Goal: Information Seeking & Learning: Learn about a topic

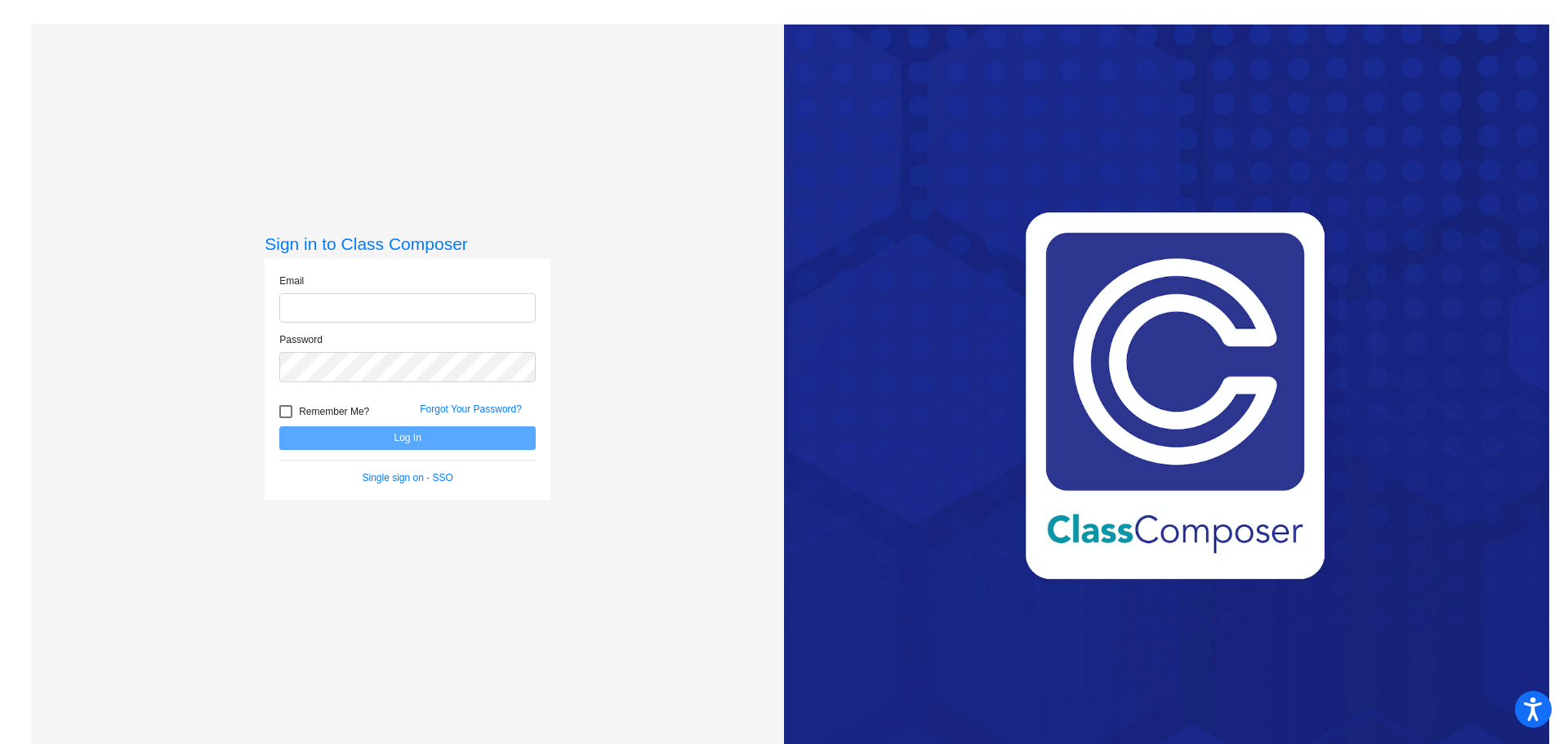
type input "[EMAIL_ADDRESS][DOMAIN_NAME]"
click at [405, 432] on button "Log In" at bounding box center [408, 437] width 256 height 23
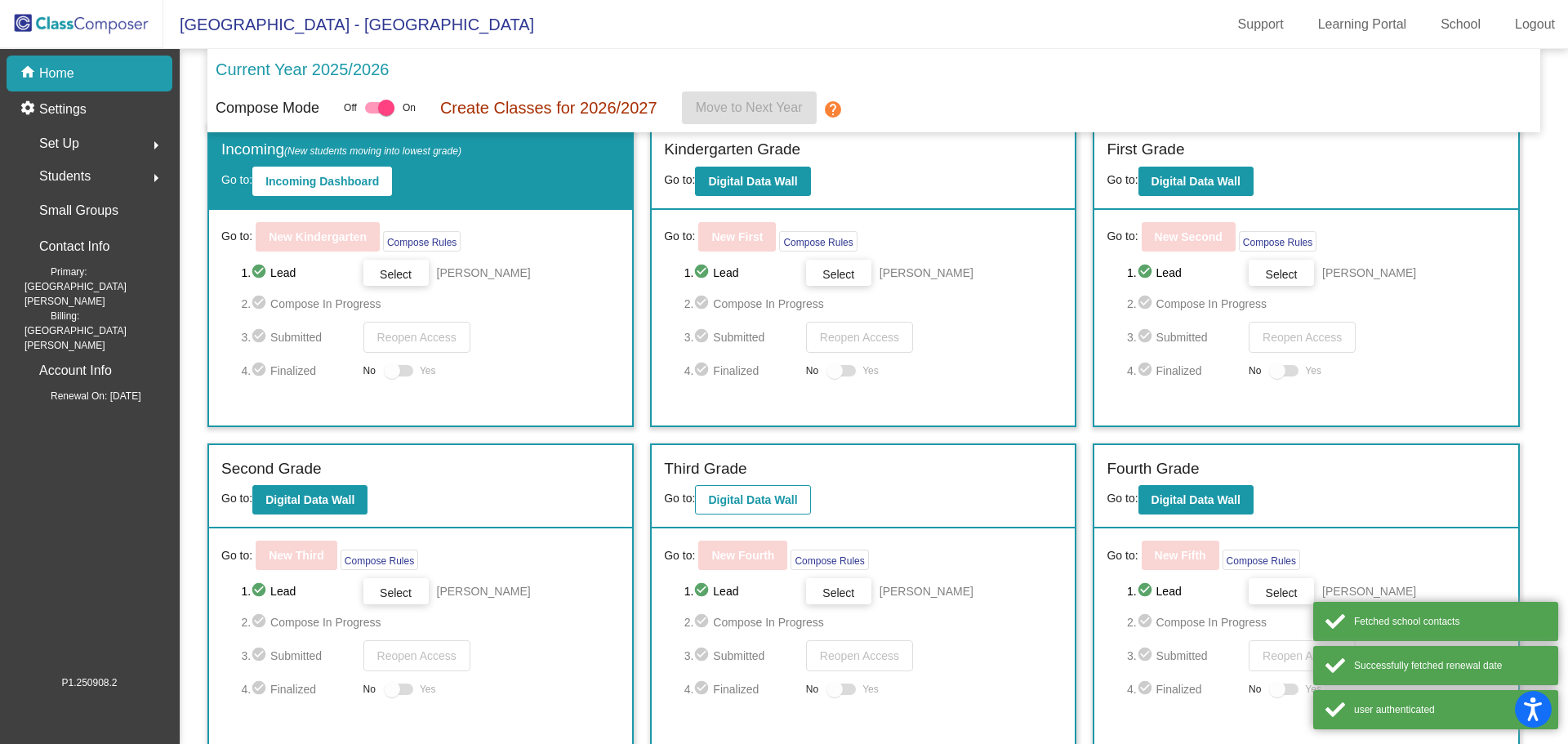
scroll to position [124, 0]
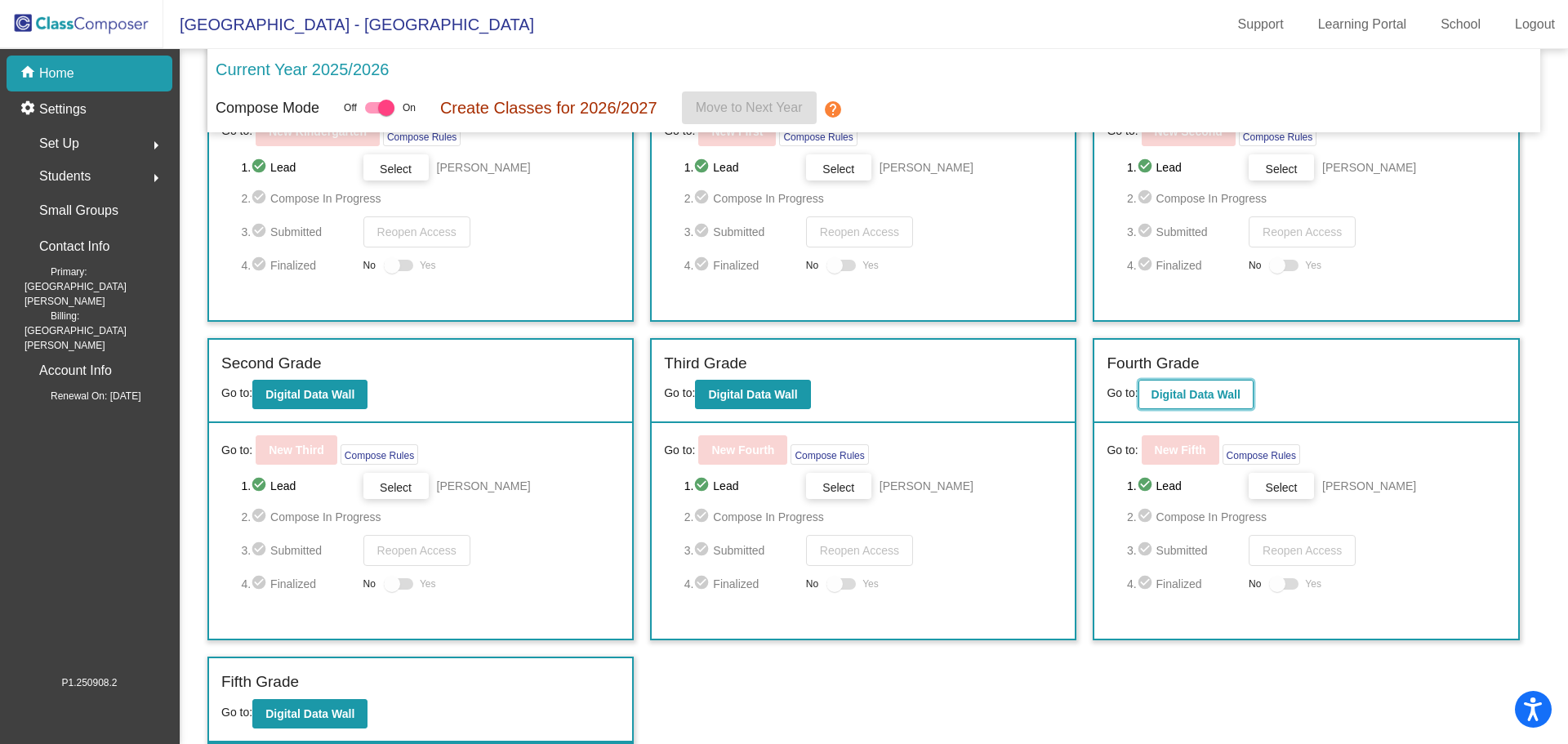
click at [1176, 398] on b "Digital Data Wall" at bounding box center [1196, 395] width 89 height 13
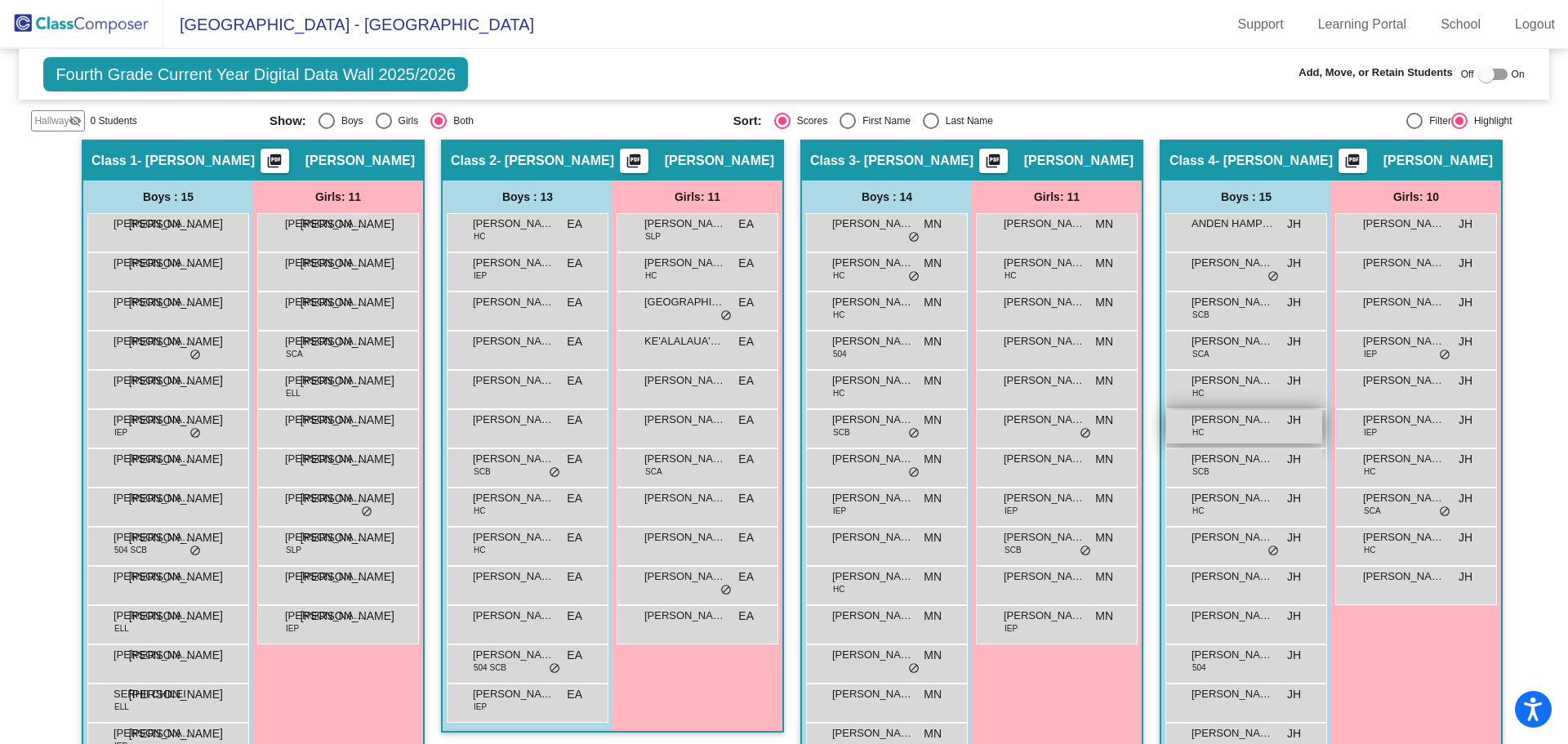
scroll to position [314, 0]
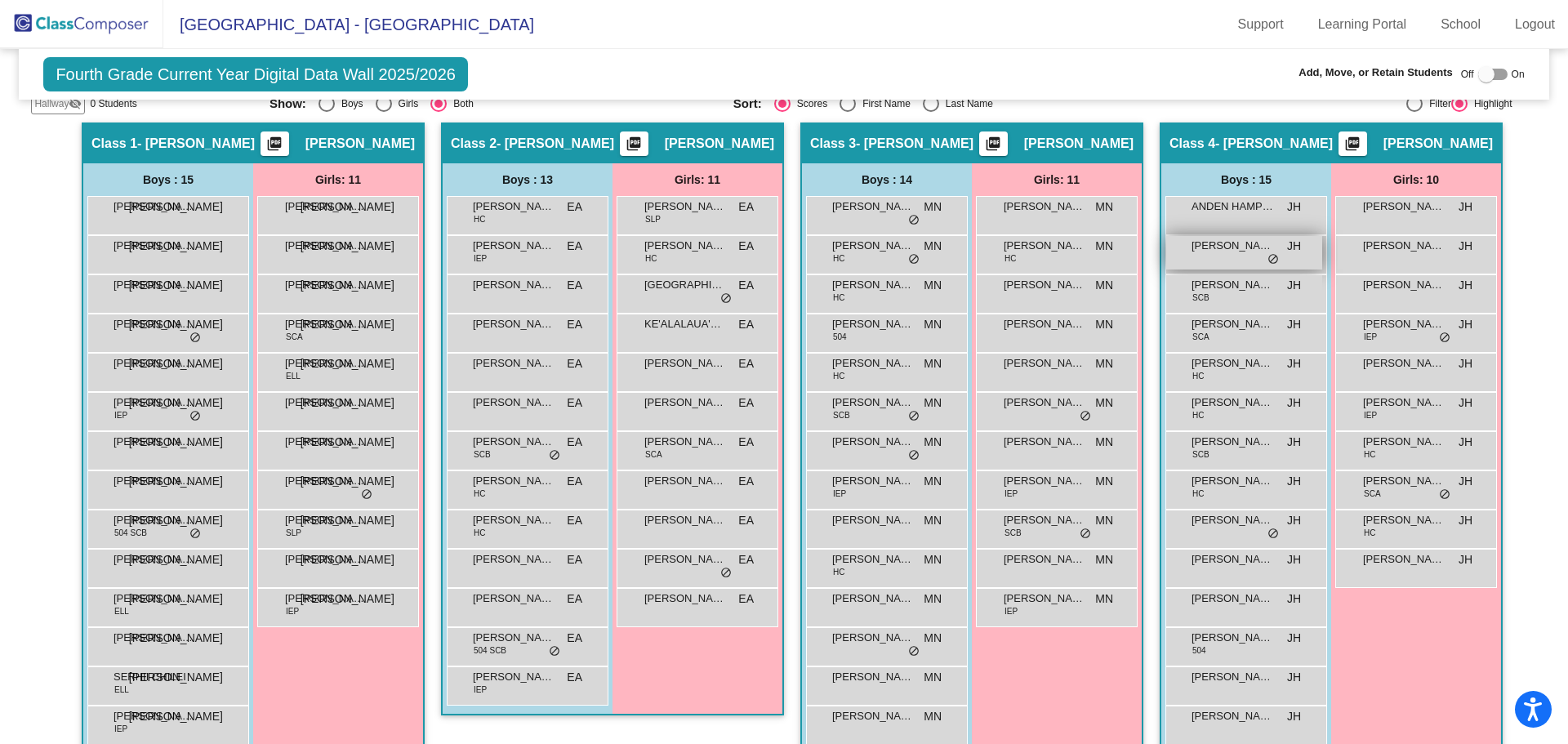
click at [1236, 243] on span "[PERSON_NAME]" at bounding box center [1233, 246] width 82 height 17
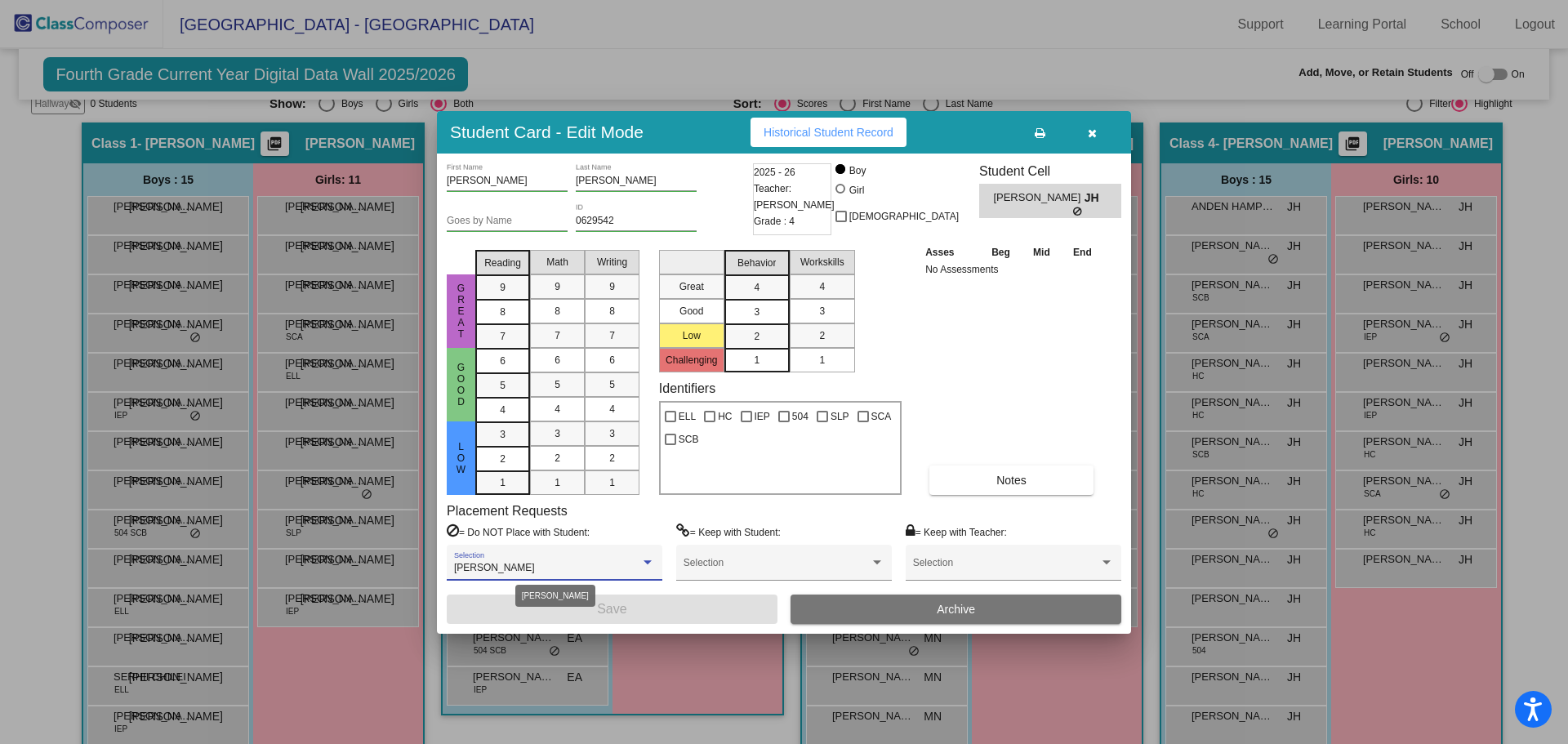
click at [586, 566] on div "[PERSON_NAME]" at bounding box center [547, 568] width 186 height 11
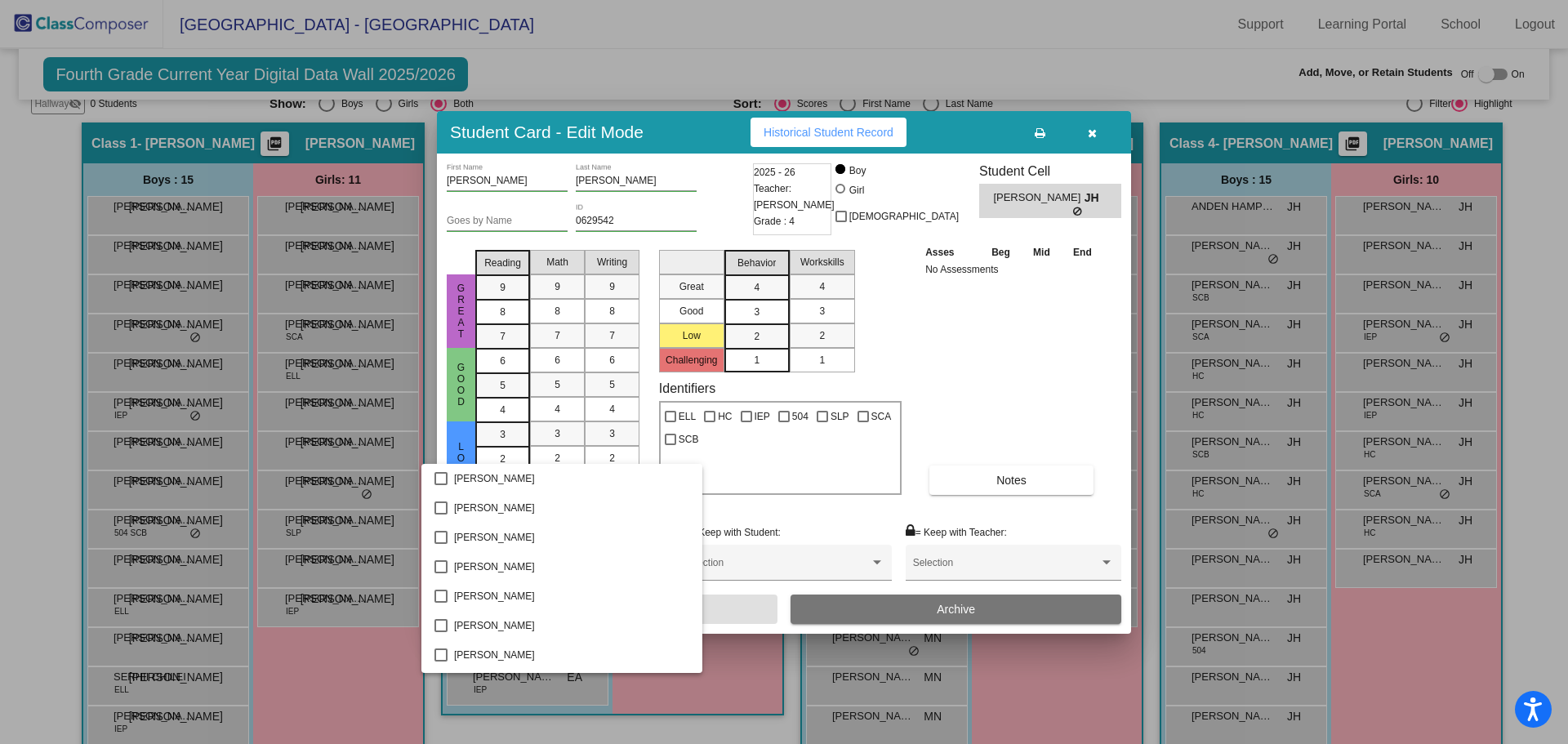
scroll to position [2498, 0]
click at [904, 511] on div at bounding box center [784, 372] width 1568 height 744
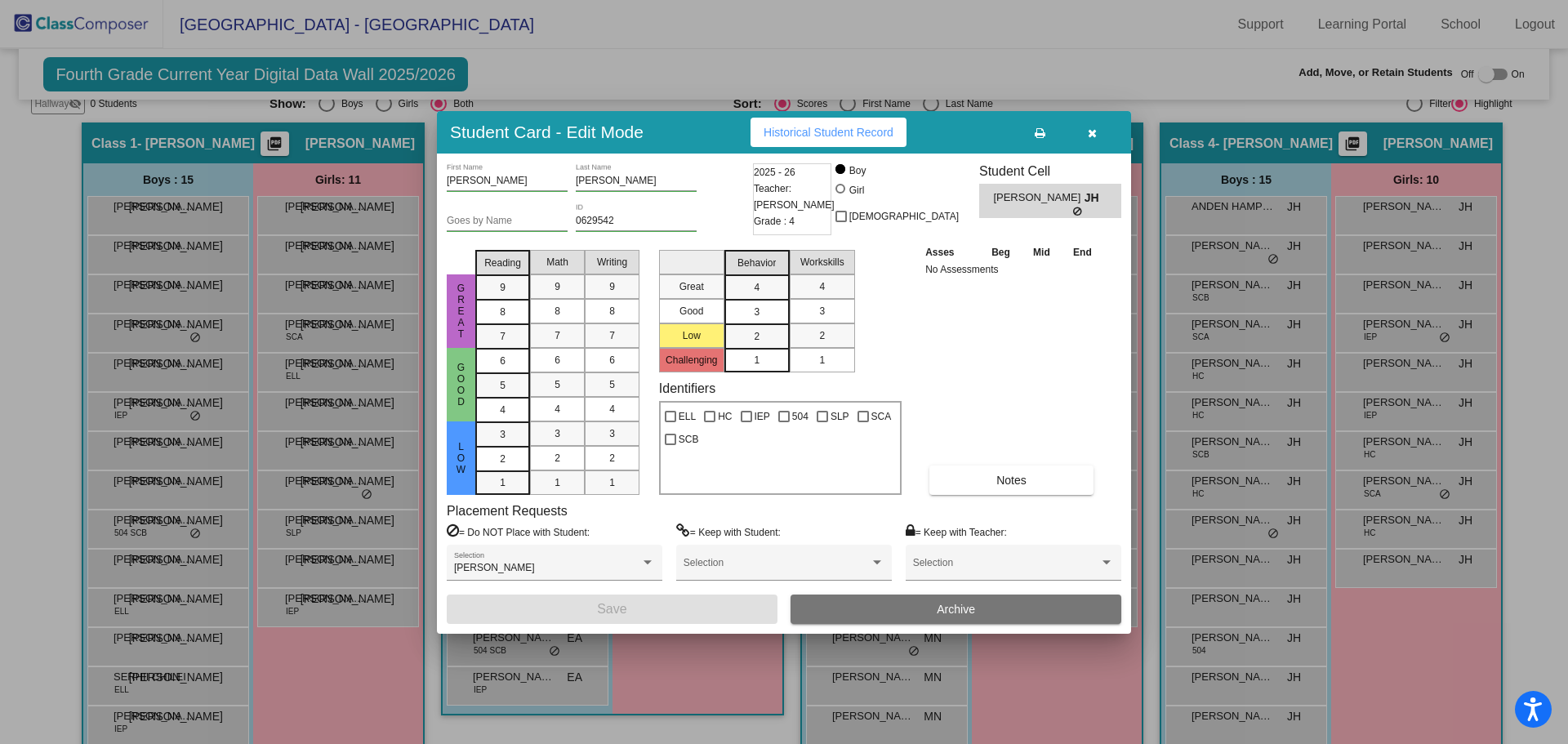
click at [1095, 132] on icon "button" at bounding box center [1092, 133] width 9 height 11
